Goal: Task Accomplishment & Management: Manage account settings

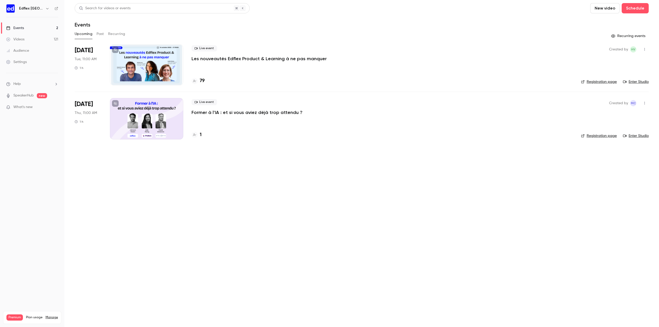
click at [157, 72] on div at bounding box center [146, 64] width 73 height 41
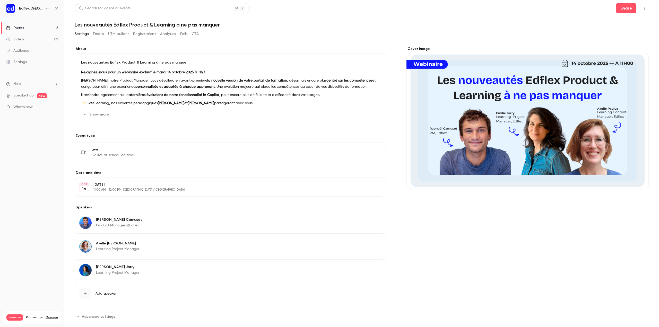
click at [642, 8] on button "button" at bounding box center [644, 8] width 8 height 8
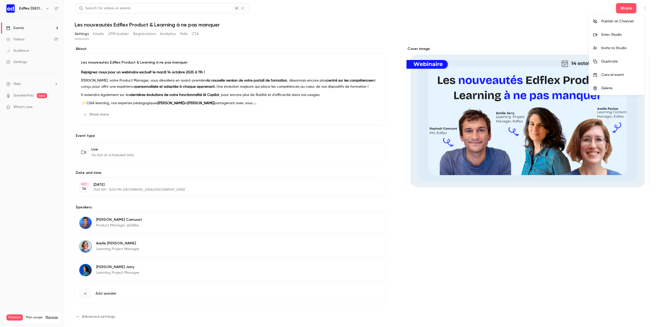
click at [624, 35] on div "Enter Studio" at bounding box center [620, 34] width 39 height 5
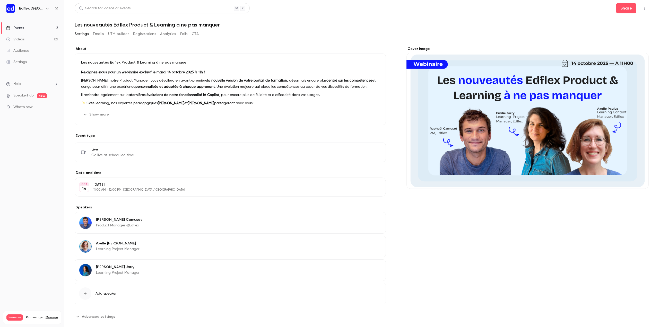
scroll to position [7, 0]
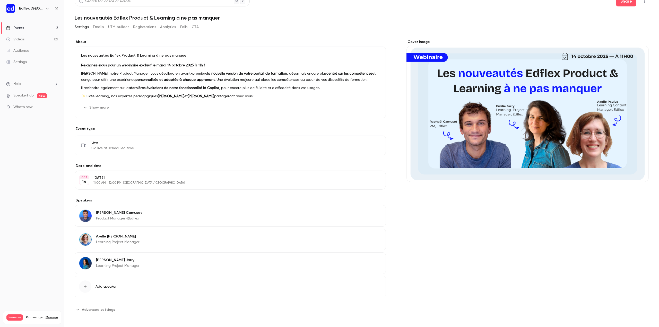
click at [35, 30] on link "Events 2" at bounding box center [32, 27] width 64 height 11
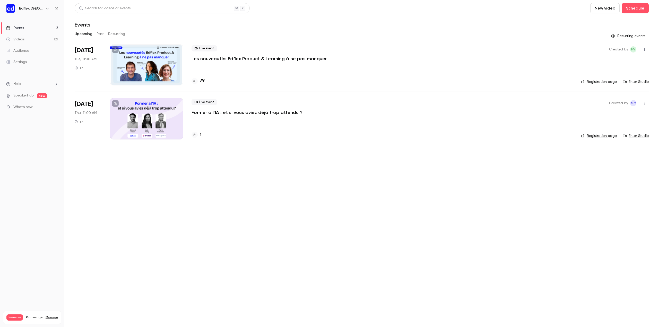
click at [195, 82] on icon at bounding box center [194, 81] width 3 height 3
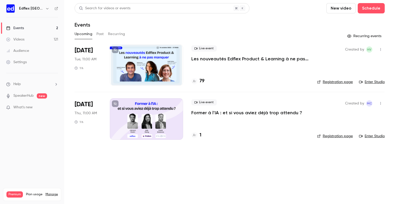
click at [243, 59] on p "Les nouveautés Edflex Product & Learning à ne pas manquer" at bounding box center [250, 59] width 118 height 6
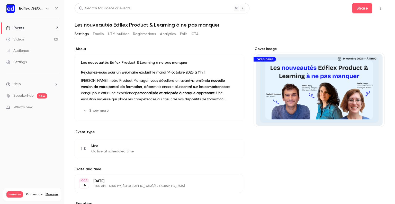
click at [379, 8] on icon "button" at bounding box center [381, 8] width 4 height 4
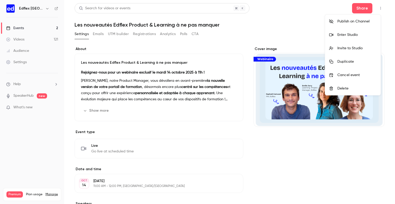
click at [275, 33] on div at bounding box center [197, 102] width 395 height 204
